Goal: Navigation & Orientation: Understand site structure

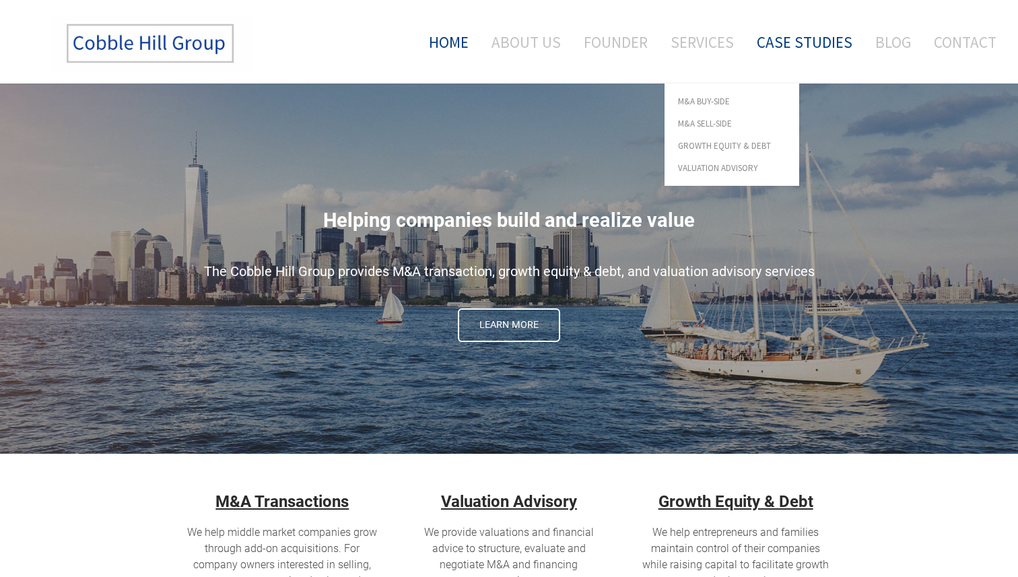
click at [789, 36] on link "Case Studies" at bounding box center [805, 42] width 116 height 56
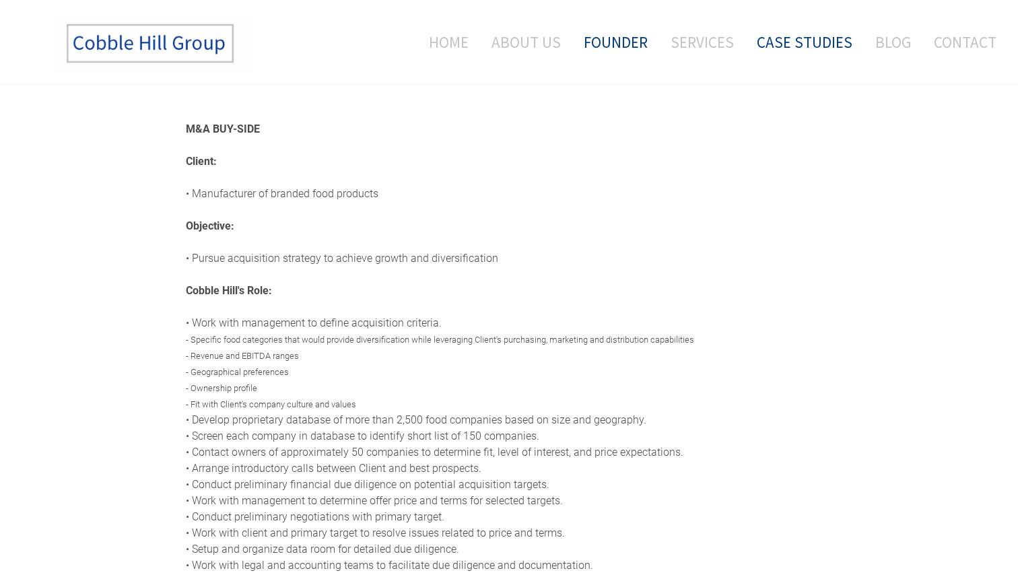
click at [626, 61] on link "Founder" at bounding box center [616, 42] width 84 height 56
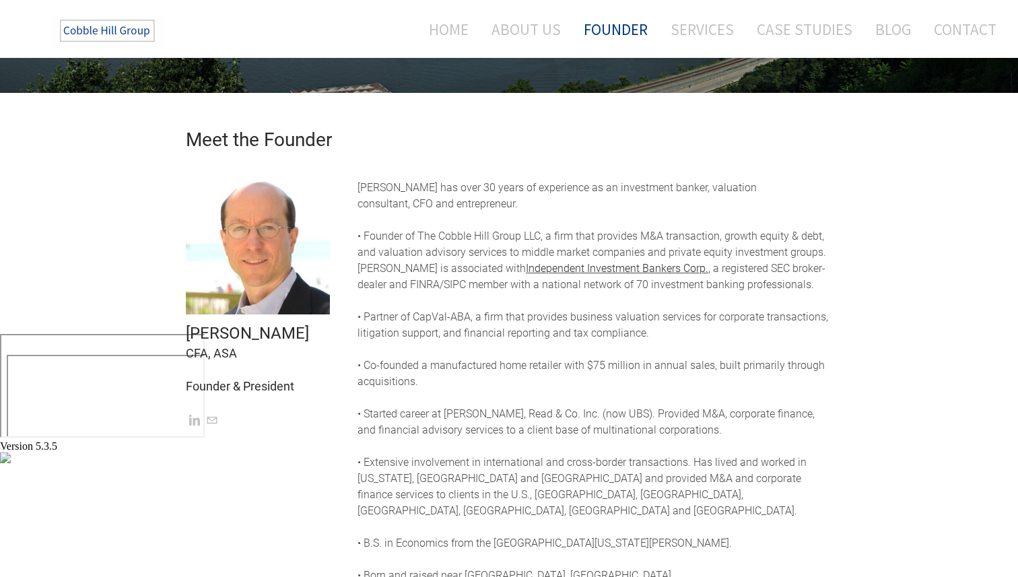
scroll to position [164, 0]
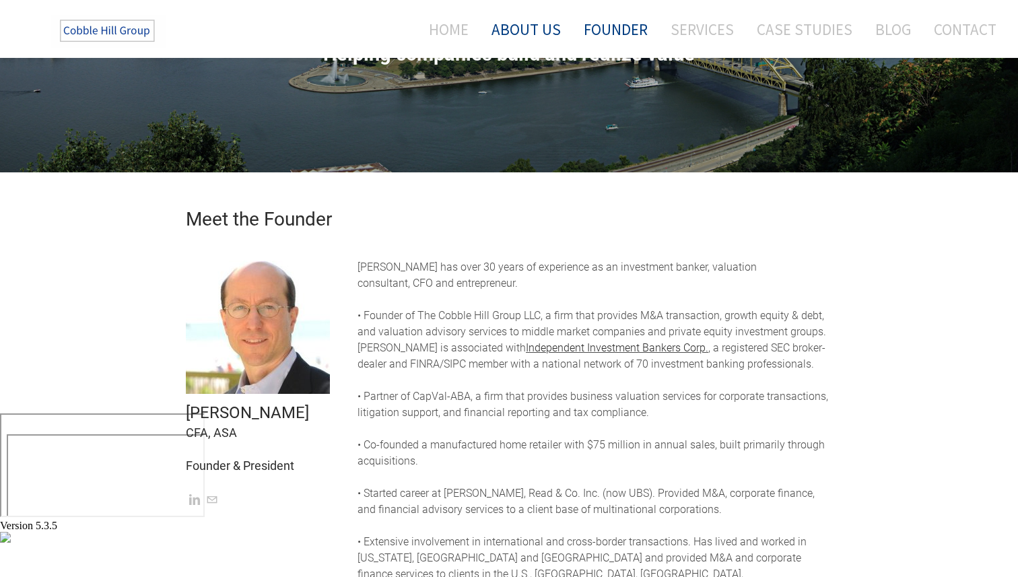
click at [524, 34] on link "About Us" at bounding box center [526, 29] width 90 height 36
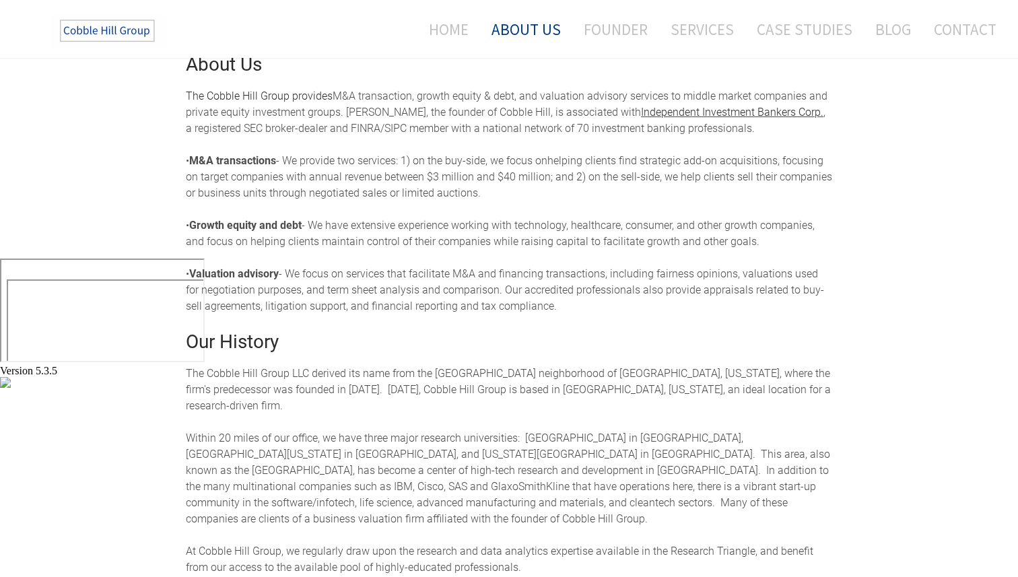
scroll to position [174, 0]
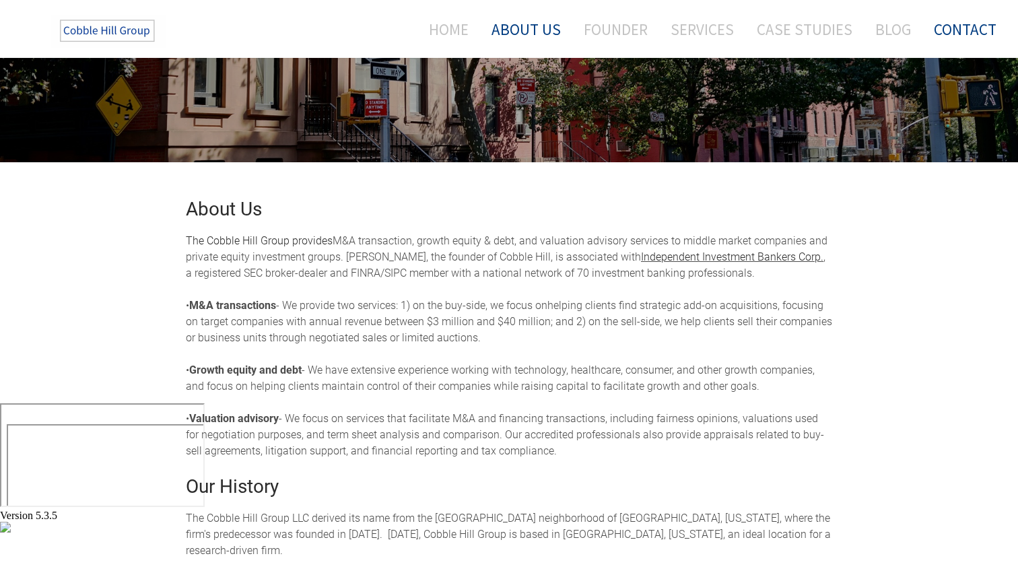
click at [953, 32] on link "Contact" at bounding box center [960, 29] width 73 height 36
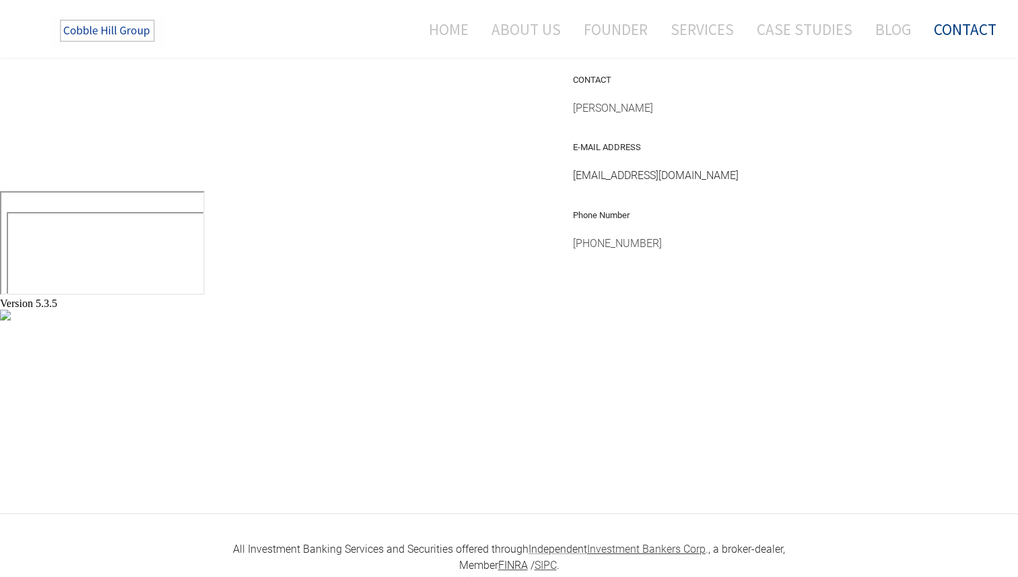
scroll to position [415, 0]
